Goal: Navigation & Orientation: Find specific page/section

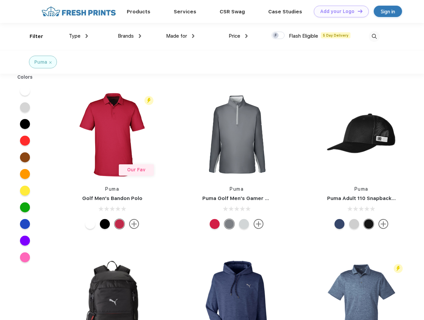
click at [339, 11] on link "Add your Logo Design Tool" at bounding box center [341, 12] width 55 height 12
click at [0, 0] on div "Design Tool" at bounding box center [0, 0] width 0 height 0
click at [357, 11] on link "Add your Logo Design Tool" at bounding box center [341, 12] width 55 height 12
click at [32, 36] on div "Filter" at bounding box center [37, 37] width 14 height 8
click at [79, 36] on span "Type" at bounding box center [75, 36] width 12 height 6
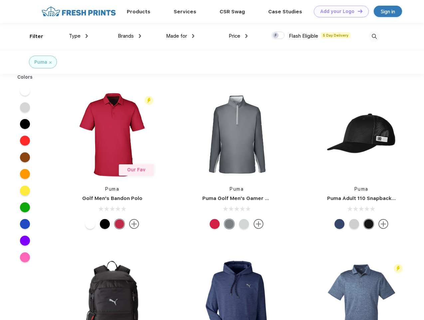
click at [129, 36] on span "Brands" at bounding box center [126, 36] width 16 height 6
click at [180, 36] on span "Made for" at bounding box center [176, 36] width 21 height 6
click at [238, 36] on span "Price" at bounding box center [235, 36] width 12 height 6
click at [278, 36] on div at bounding box center [278, 35] width 13 height 7
click at [276, 36] on input "checkbox" at bounding box center [274, 33] width 4 height 4
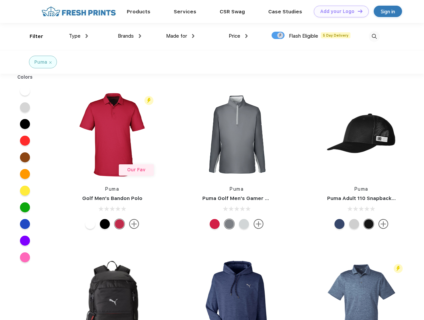
click at [374, 36] on img at bounding box center [374, 36] width 11 height 11
